Goal: Check status

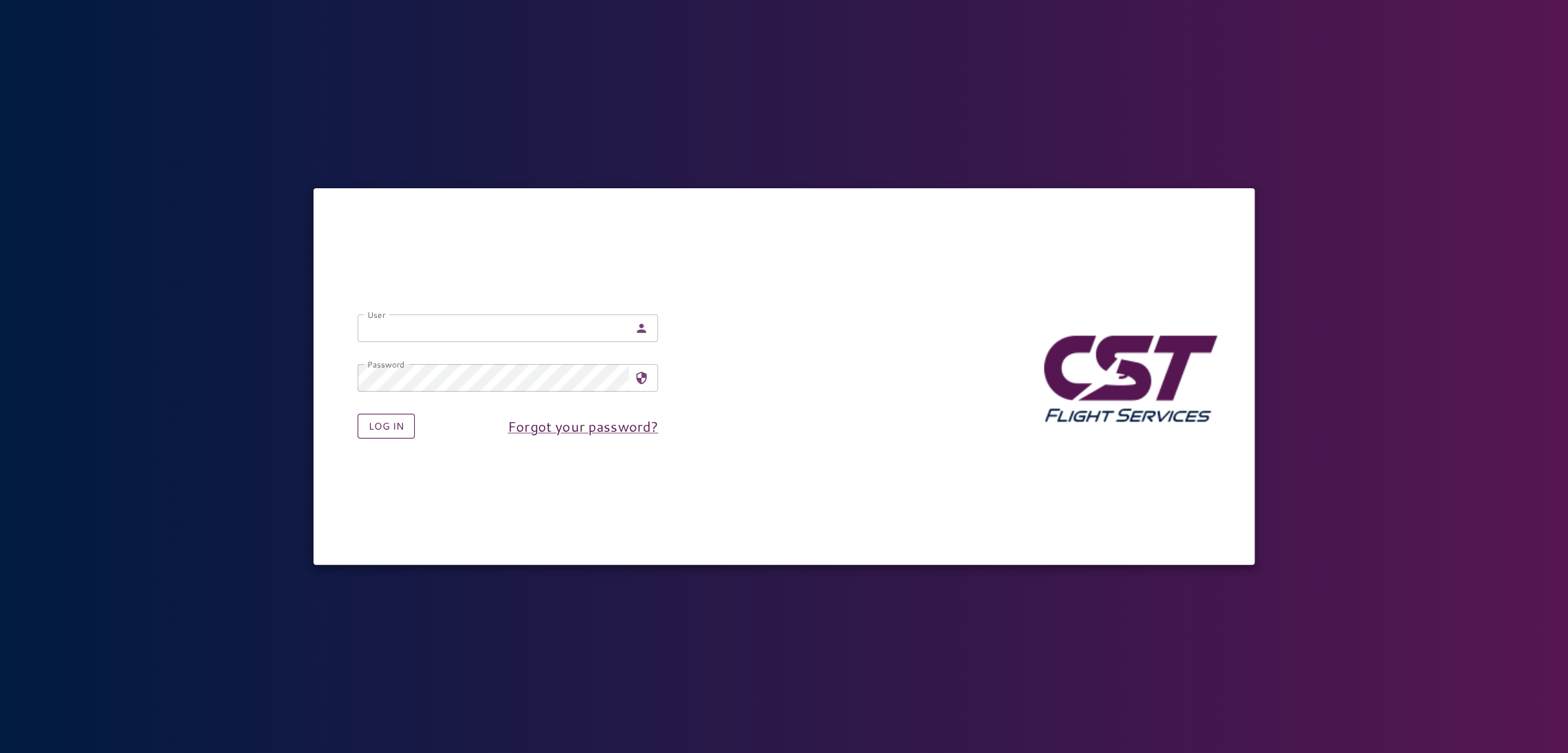
type input "**********"
click at [387, 419] on button "Log in" at bounding box center [386, 427] width 57 height 26
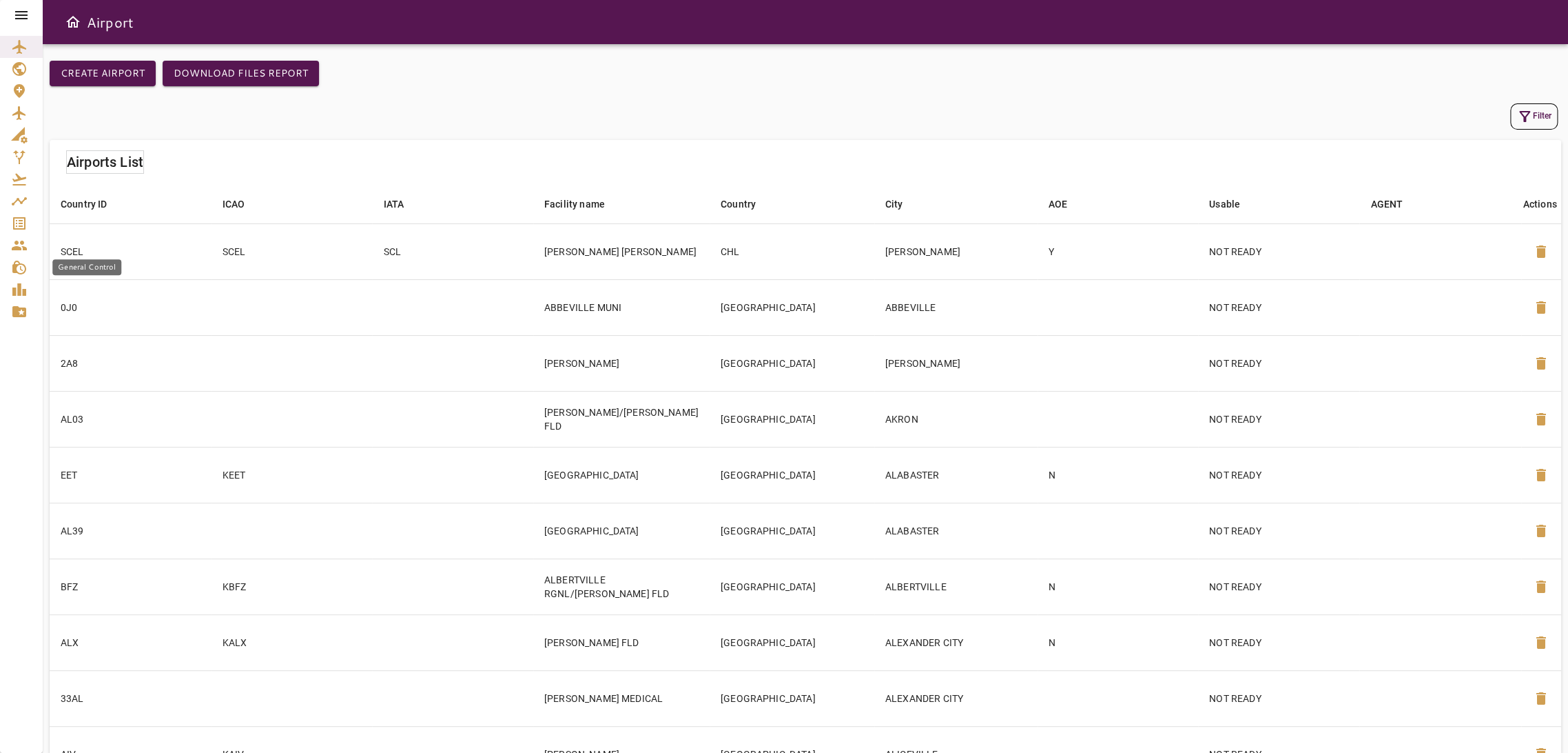
click at [14, 275] on icon "General Control" at bounding box center [19, 267] width 16 height 16
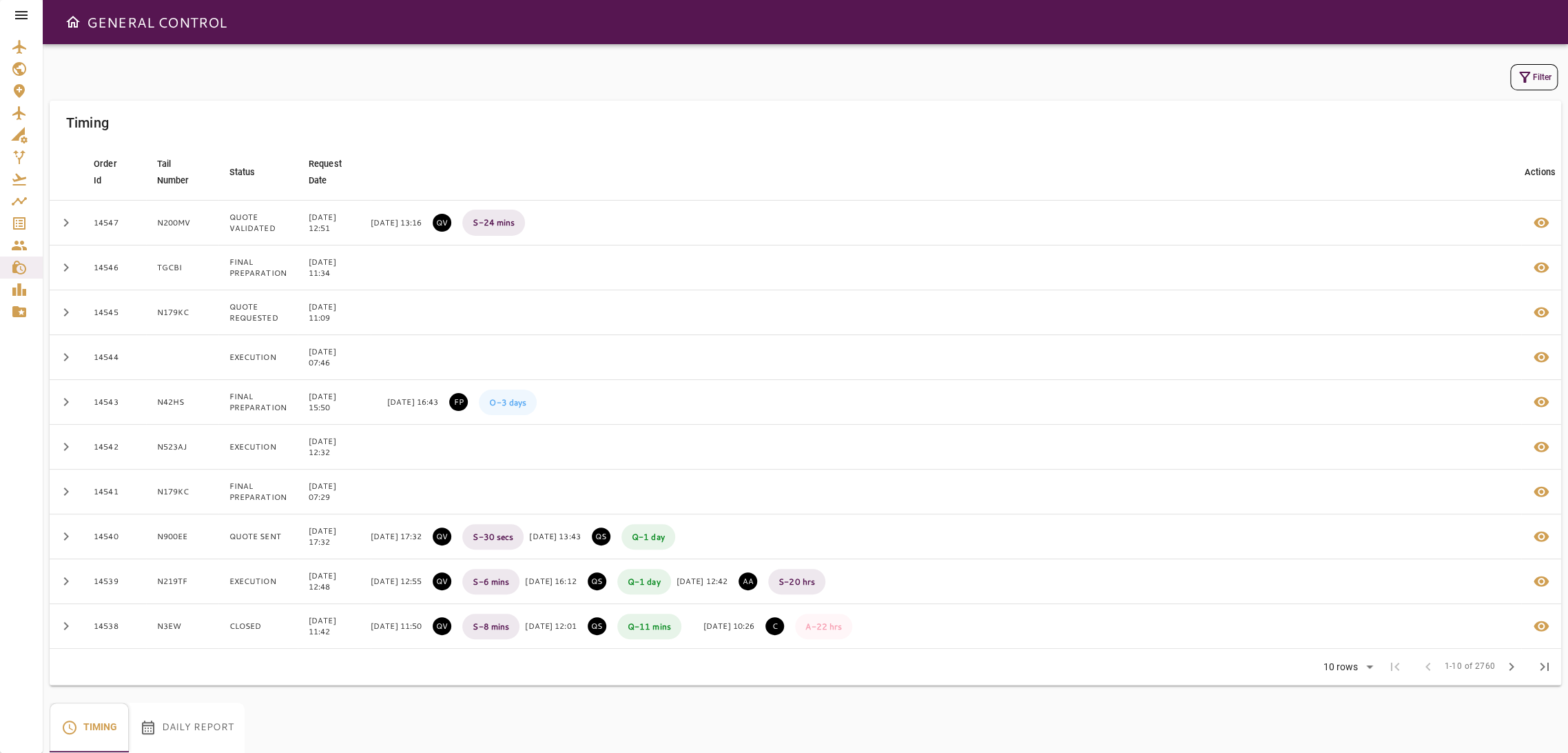
click at [15, 227] on icon "Service Orders" at bounding box center [19, 223] width 16 height 16
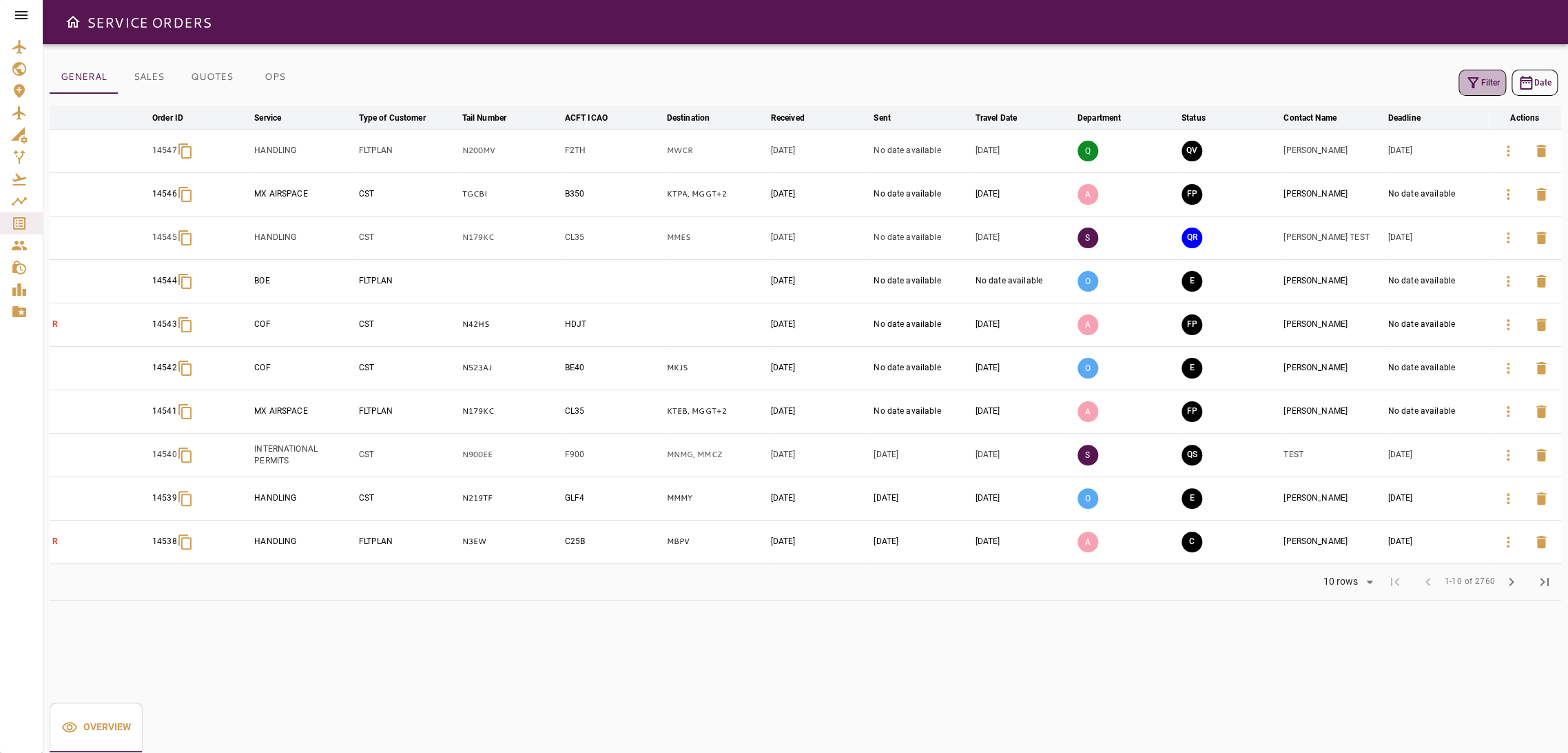
click at [1493, 81] on button "Filter" at bounding box center [1482, 82] width 48 height 26
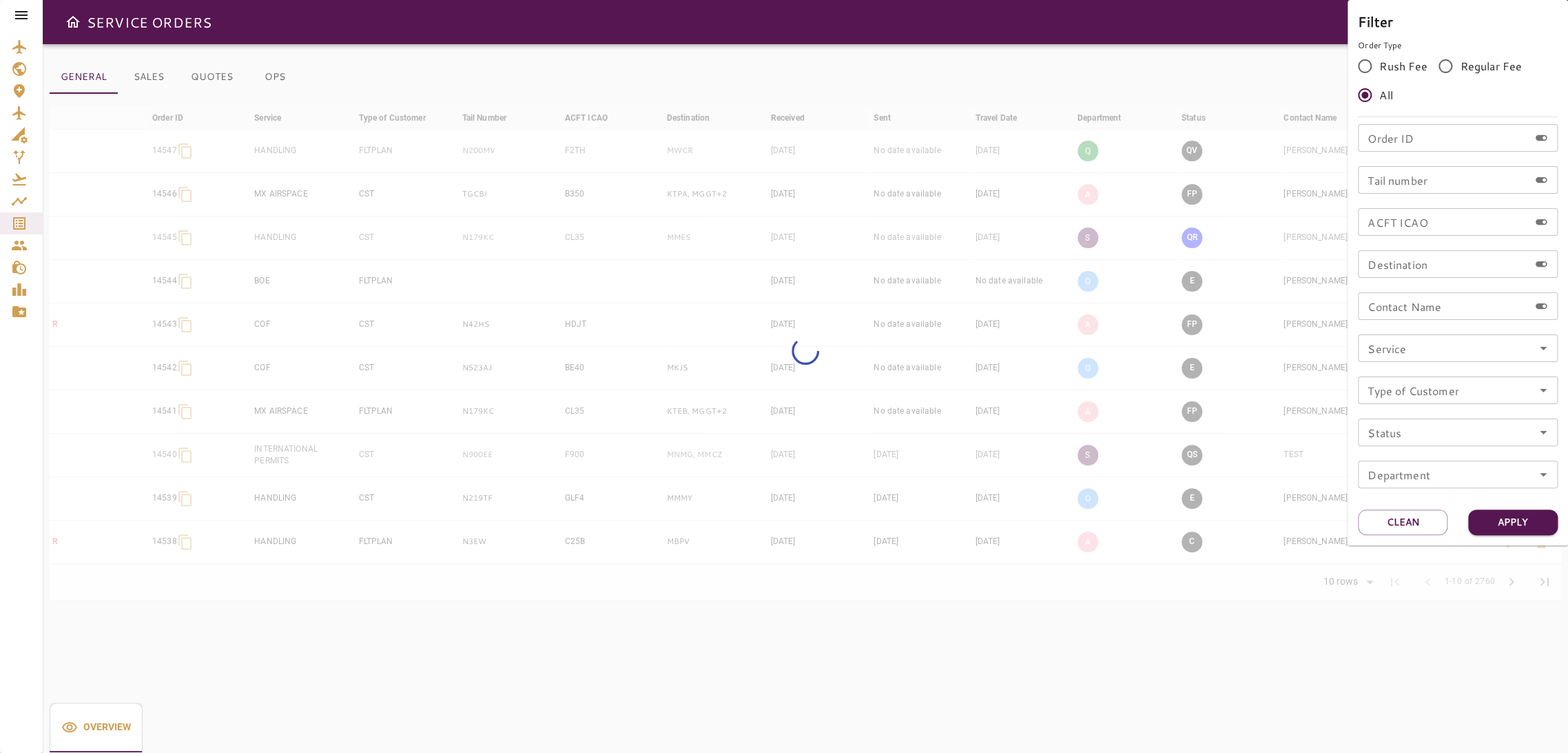
click at [1407, 180] on input "Tail number" at bounding box center [1444, 180] width 171 height 27
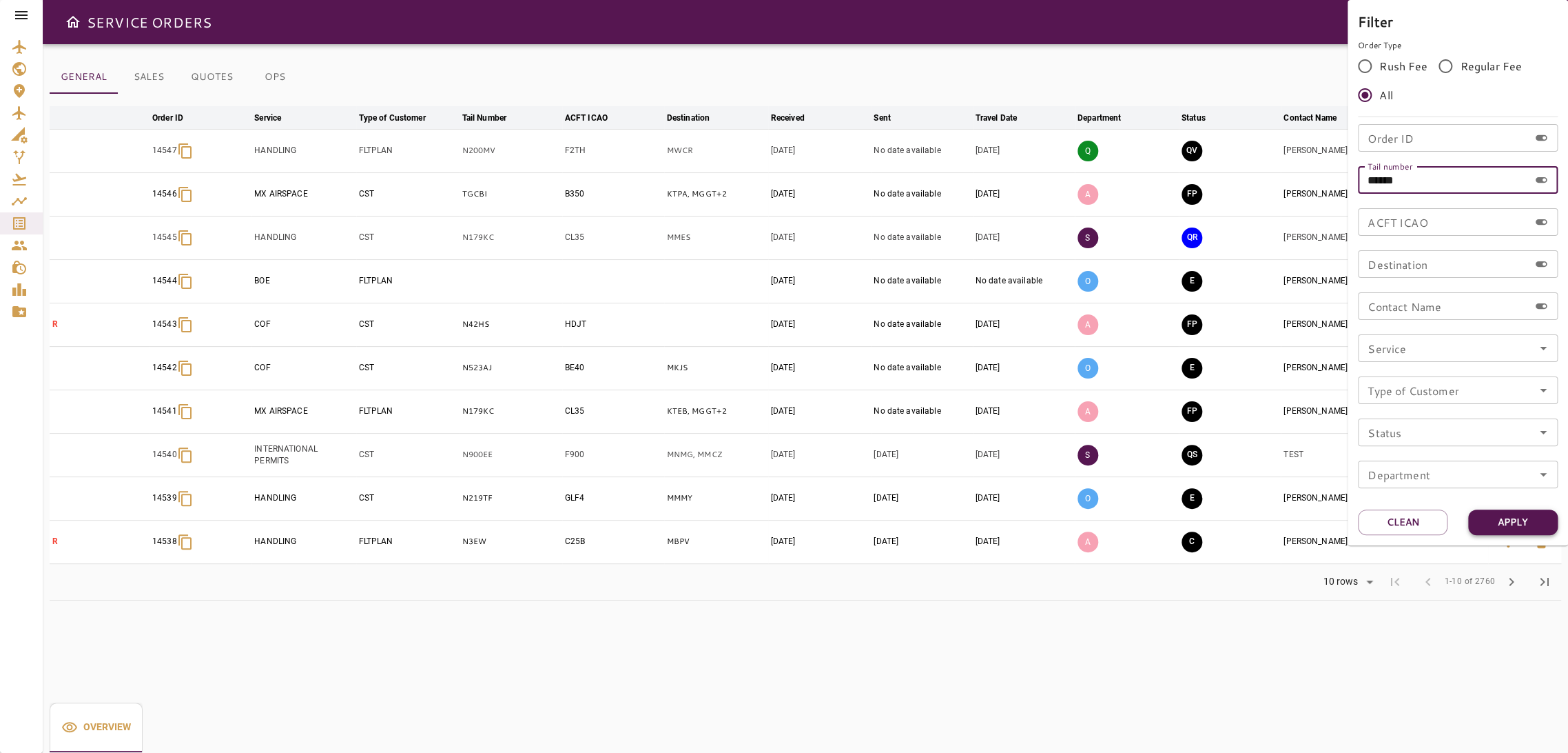
type input "******"
click at [1540, 524] on button "Apply" at bounding box center [1513, 523] width 90 height 26
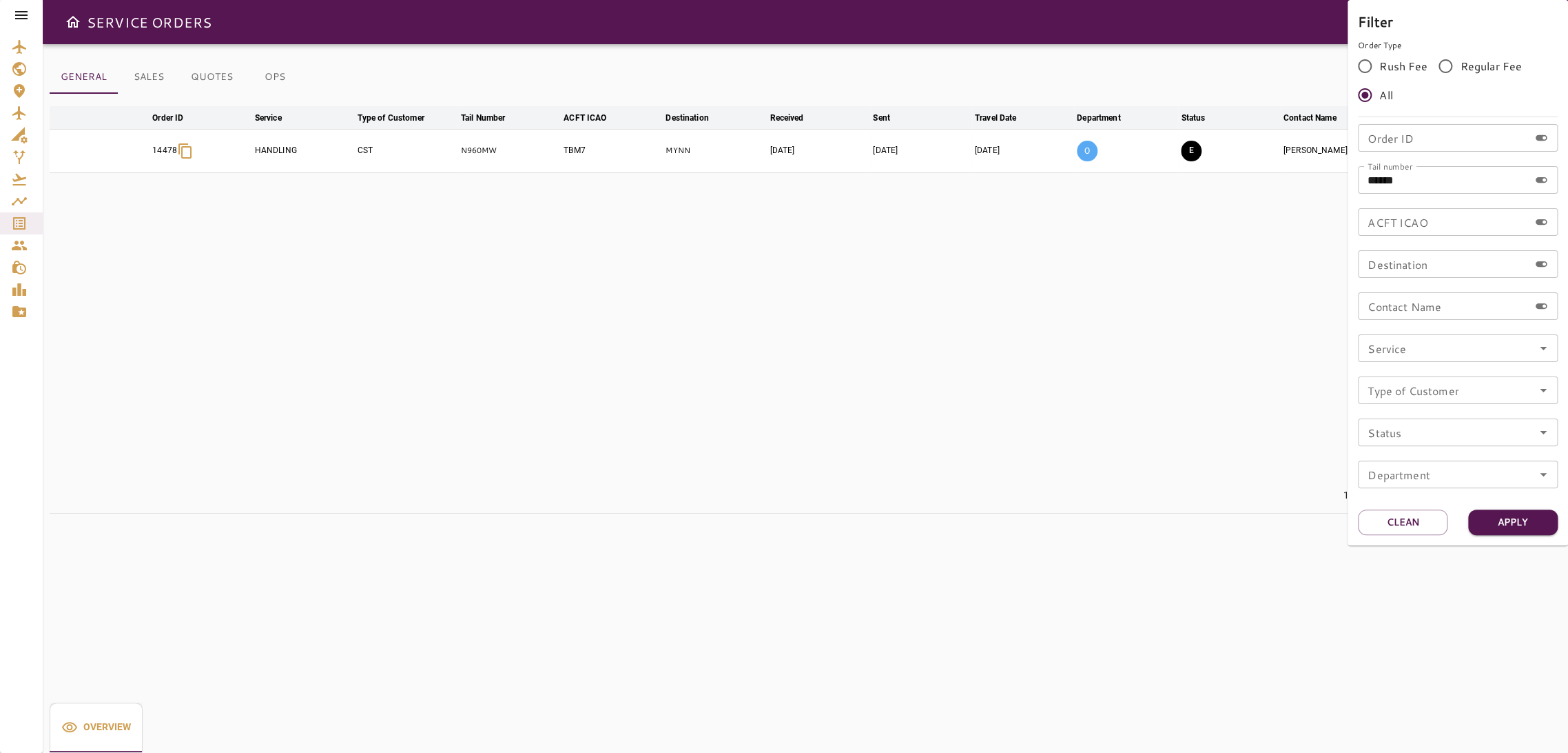
click at [1164, 616] on div at bounding box center [784, 376] width 1568 height 753
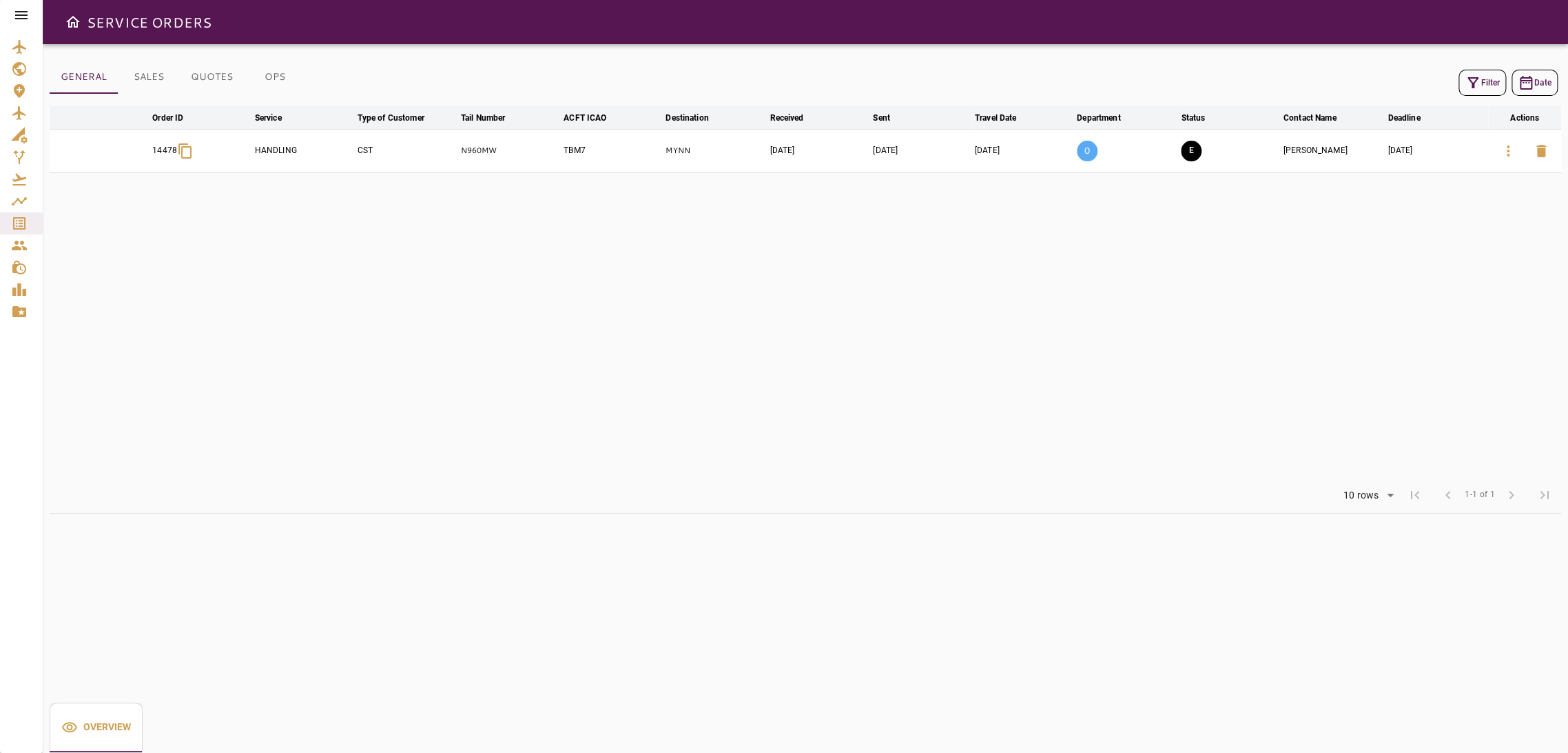
click at [1511, 152] on icon "button" at bounding box center [1508, 151] width 16 height 16
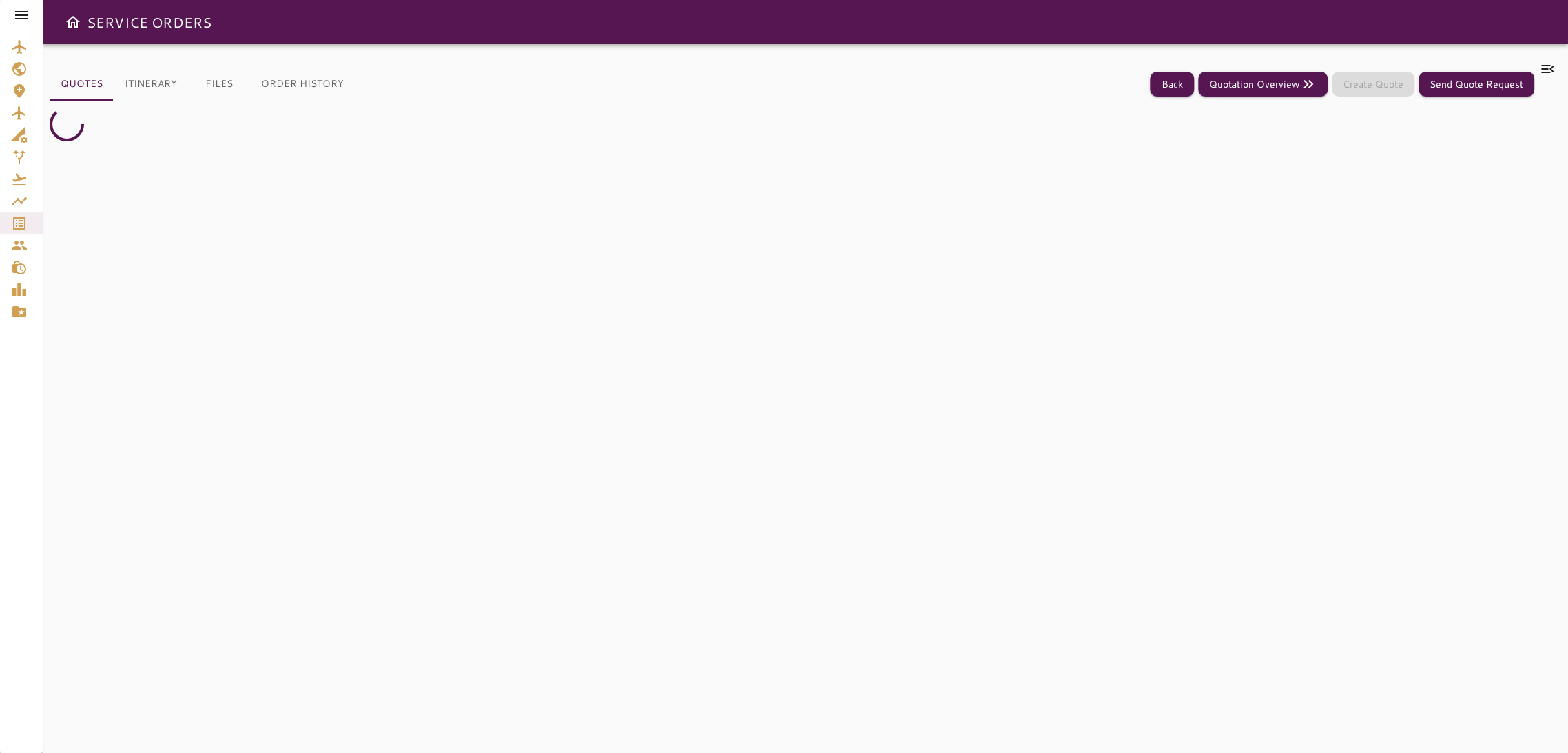
click at [1544, 65] on icon at bounding box center [1548, 69] width 16 height 16
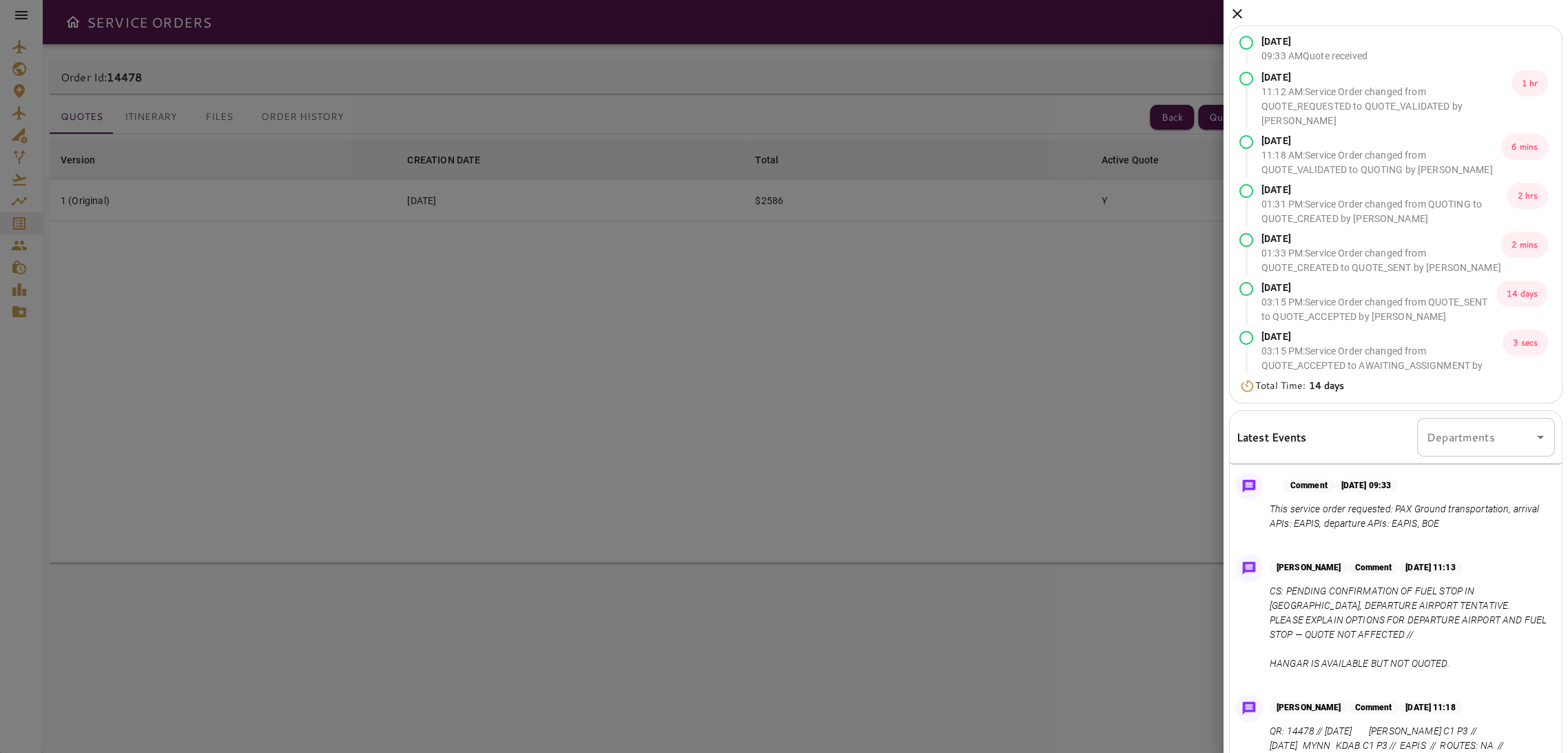
scroll to position [77, 0]
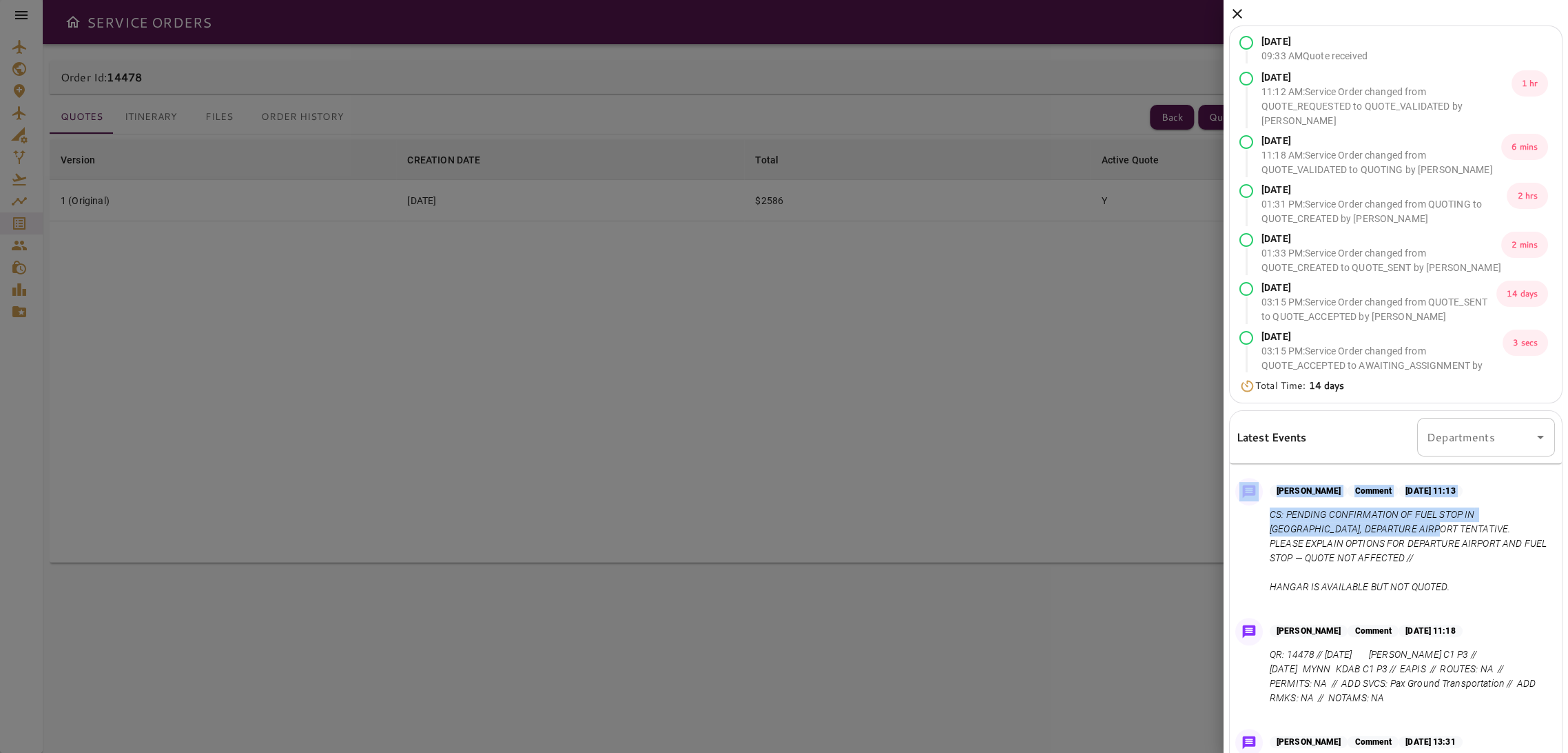
drag, startPoint x: 1415, startPoint y: 529, endPoint x: 1260, endPoint y: 529, distance: 155.0
click at [1260, 529] on div "[PERSON_NAME] Comment [DATE] 11:13 CS: PENDING CONFIRMATION OF FUEL STOP IN [GE…" at bounding box center [1395, 540] width 332 height 134
click at [1289, 544] on p "CS: PENDING CONFIRMATION OF FUEL STOP IN [GEOGRAPHIC_DATA], DEPARTURE AIRPORT T…" at bounding box center [1410, 551] width 280 height 87
drag, startPoint x: 1268, startPoint y: 545, endPoint x: 1498, endPoint y: 545, distance: 230.0
click at [1498, 545] on div "[PERSON_NAME] Comment [DATE] 11:13 CS: PENDING CONFIRMATION OF FUEL STOP IN [GE…" at bounding box center [1395, 540] width 332 height 134
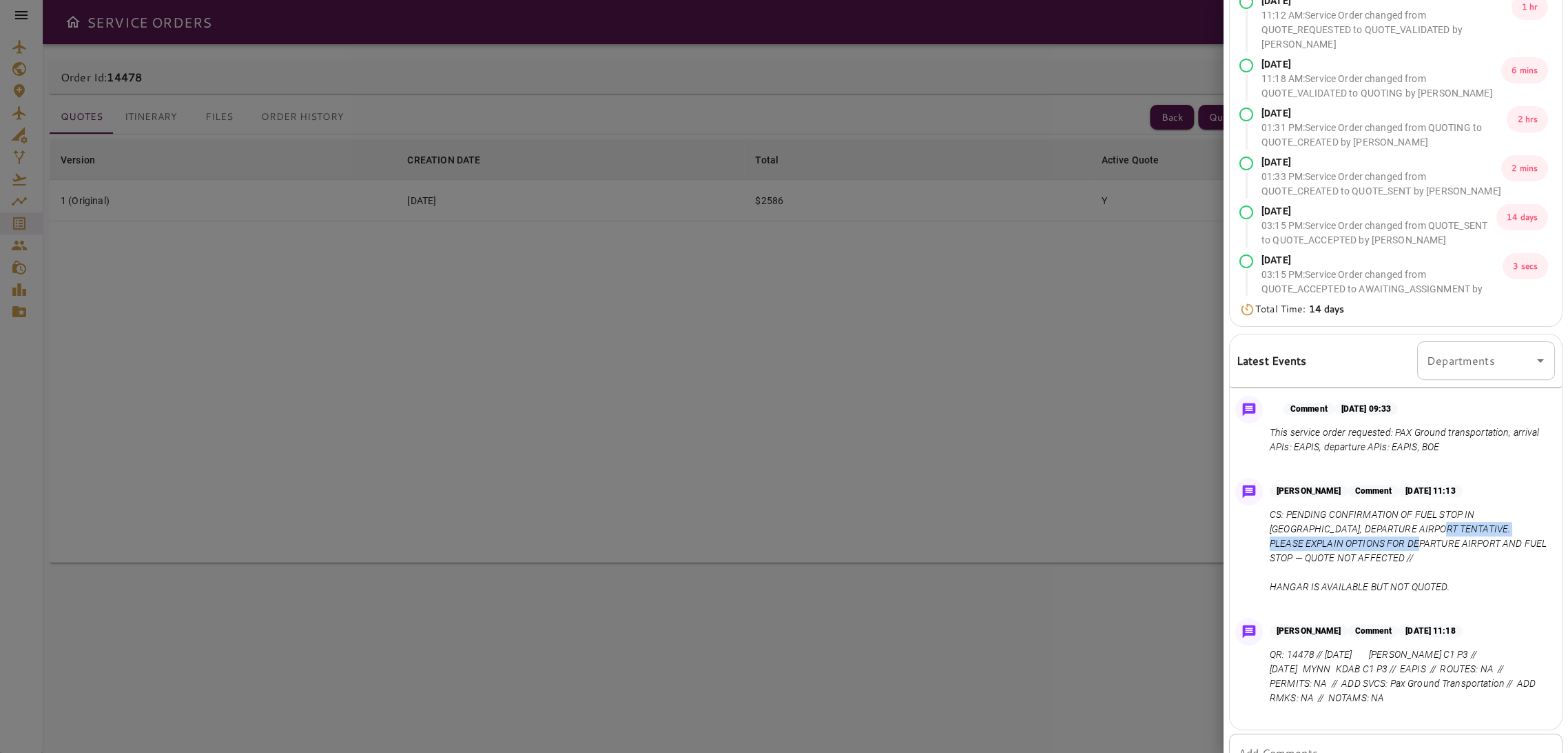
scroll to position [0, 0]
click at [1290, 520] on p "CS: PENDING CONFIRMATION OF FUEL STOP IN [GEOGRAPHIC_DATA], DEPARTURE AIRPORT T…" at bounding box center [1410, 551] width 280 height 87
drag, startPoint x: 1277, startPoint y: 518, endPoint x: 1499, endPoint y: 567, distance: 227.3
click at [1499, 567] on p "CS: PENDING CONFIRMATION OF FUEL STOP IN [GEOGRAPHIC_DATA], DEPARTURE AIRPORT T…" at bounding box center [1410, 551] width 280 height 87
click at [1484, 572] on p "CS: PENDING CONFIRMATION OF FUEL STOP IN [GEOGRAPHIC_DATA], DEPARTURE AIRPORT T…" at bounding box center [1410, 551] width 280 height 87
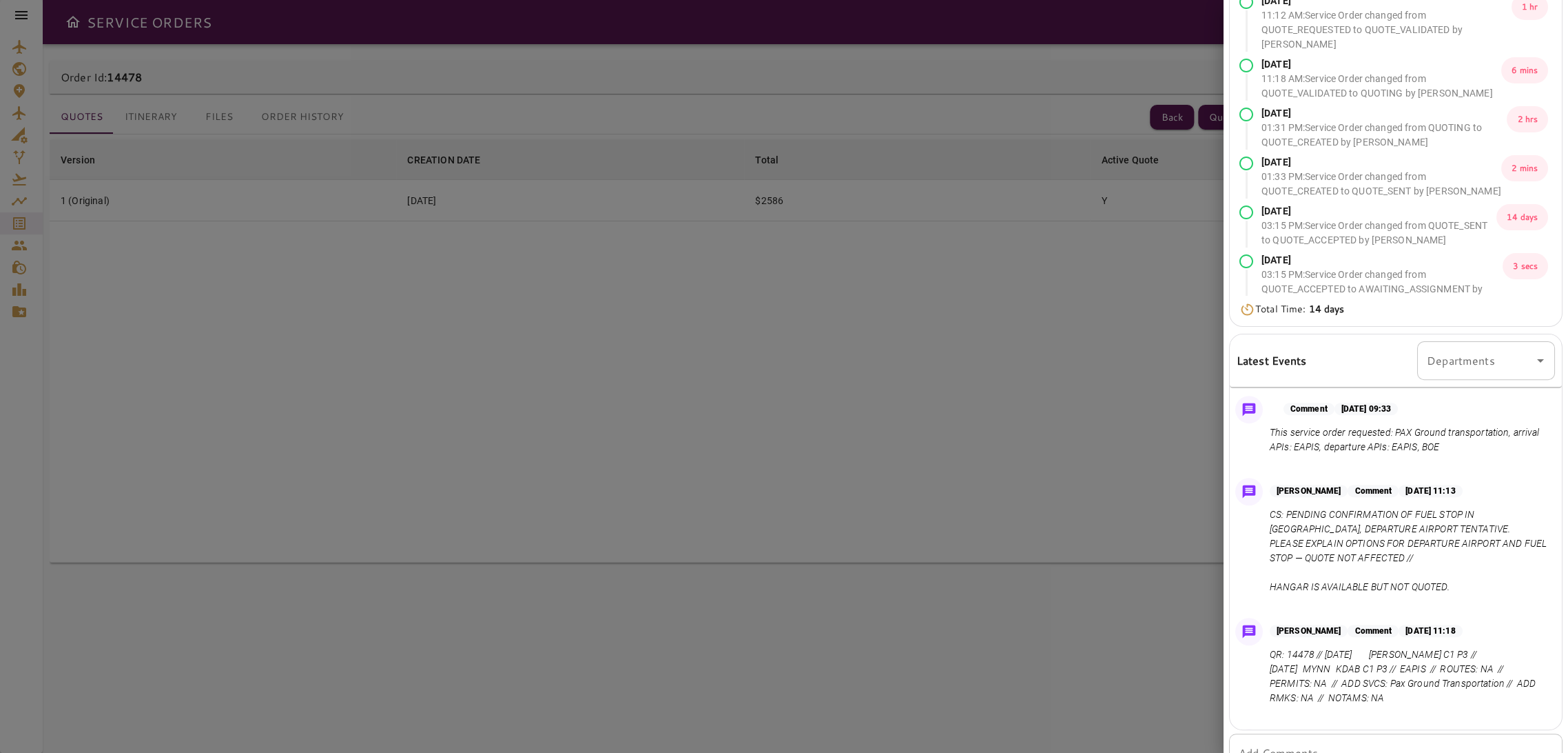
scroll to position [153, 0]
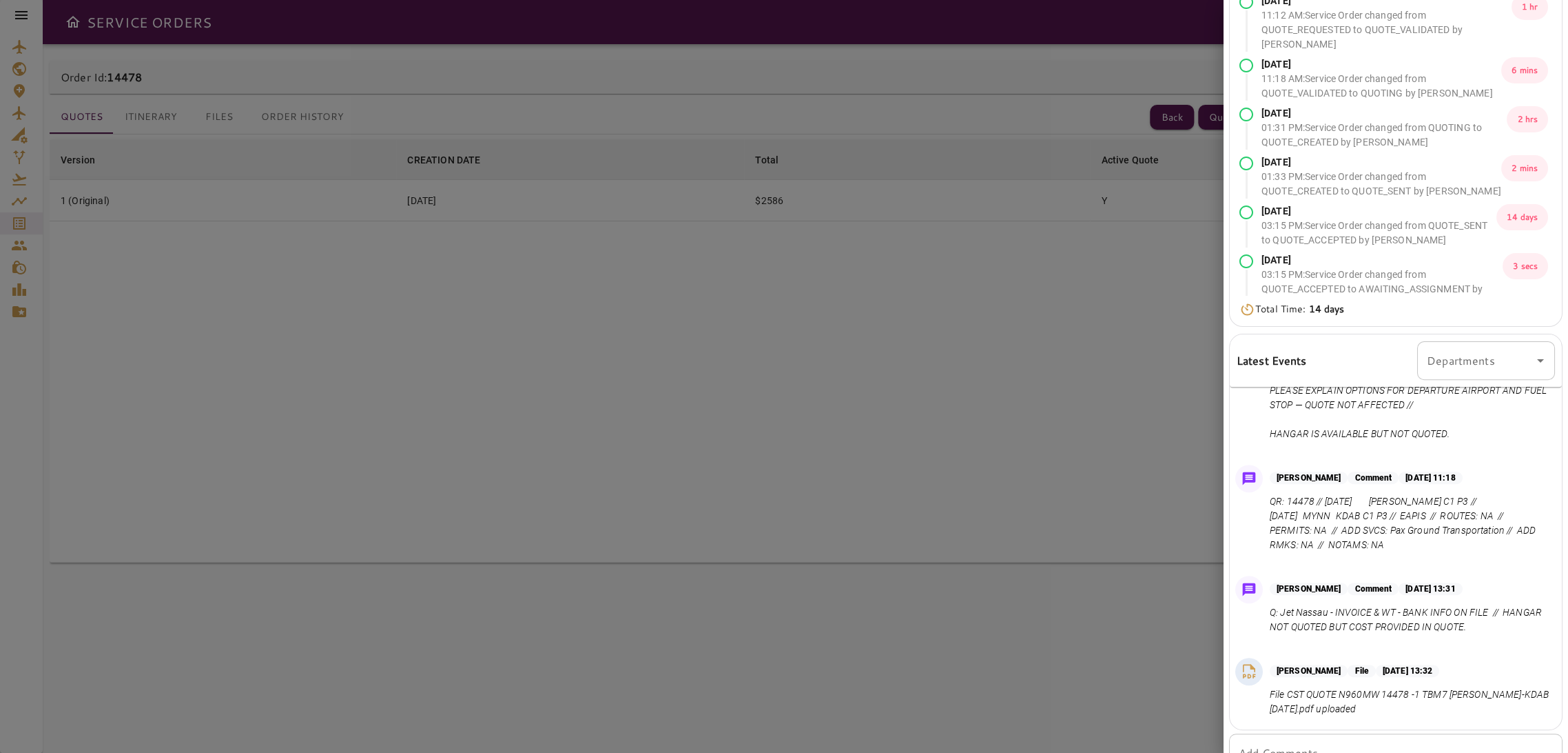
click at [1427, 548] on p "QR: 14478 // [DATE] [PERSON_NAME] C1 P3 // [DATE] MYNN KDAB C1 P3 // EAPIS // R…" at bounding box center [1410, 524] width 280 height 58
click at [1402, 541] on p "QR: 14478 // [DATE] [PERSON_NAME] C1 P3 // [DATE] MYNN KDAB C1 P3 // EAPIS // R…" at bounding box center [1410, 524] width 280 height 58
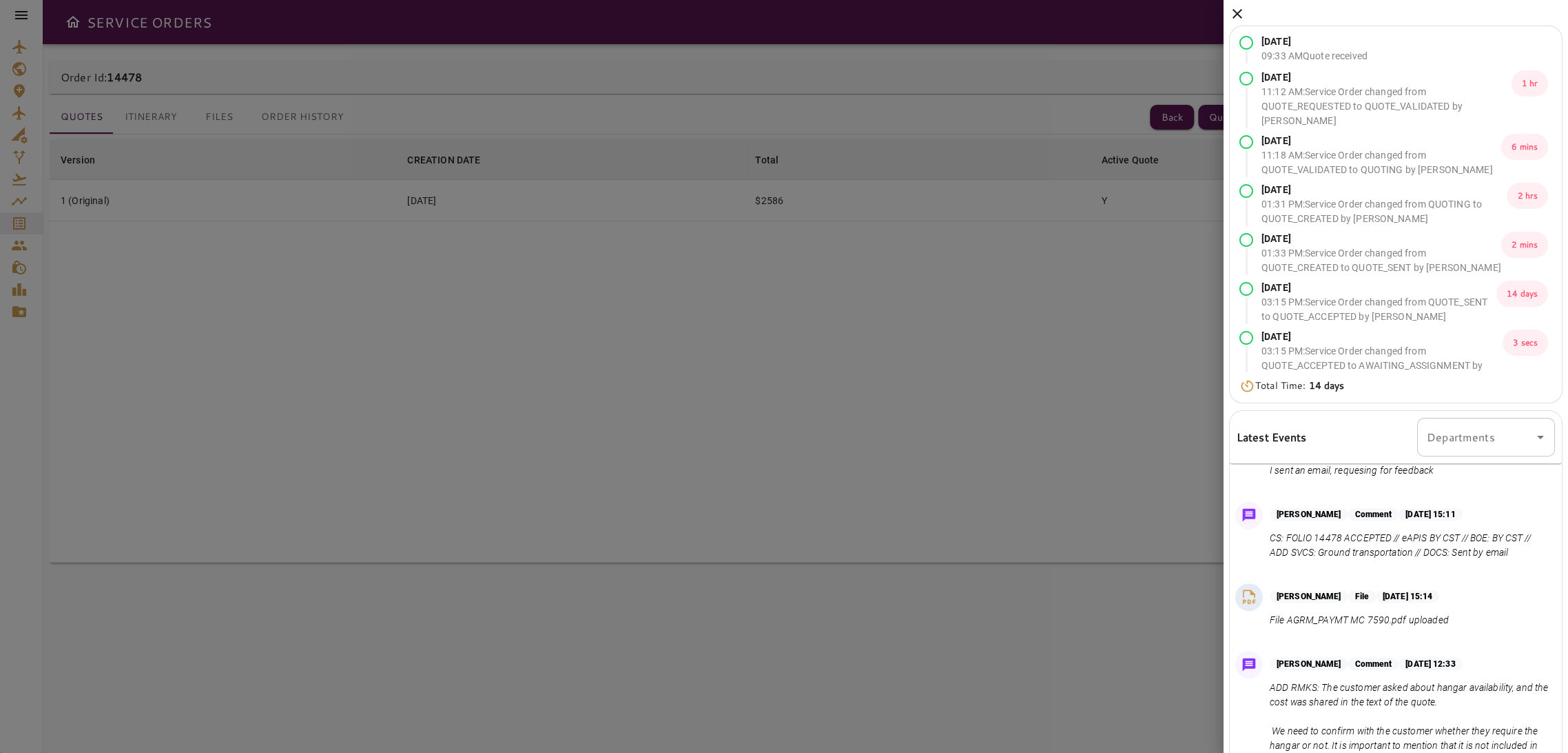
scroll to position [567, 0]
